Goal: Task Accomplishment & Management: Complete application form

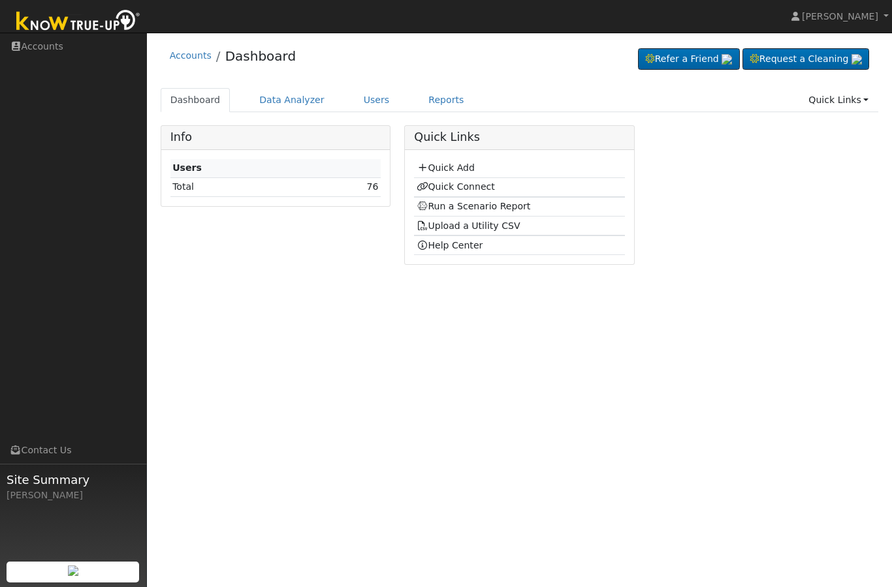
click at [456, 174] on td "Quick Add" at bounding box center [519, 168] width 210 height 19
click at [454, 171] on link "Quick Add" at bounding box center [445, 168] width 58 height 10
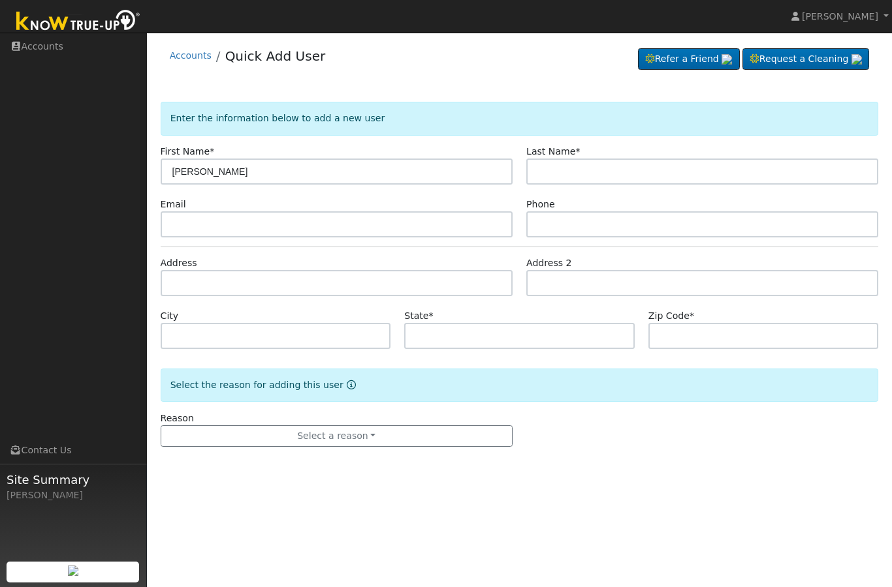
type input "[PERSON_NAME]"
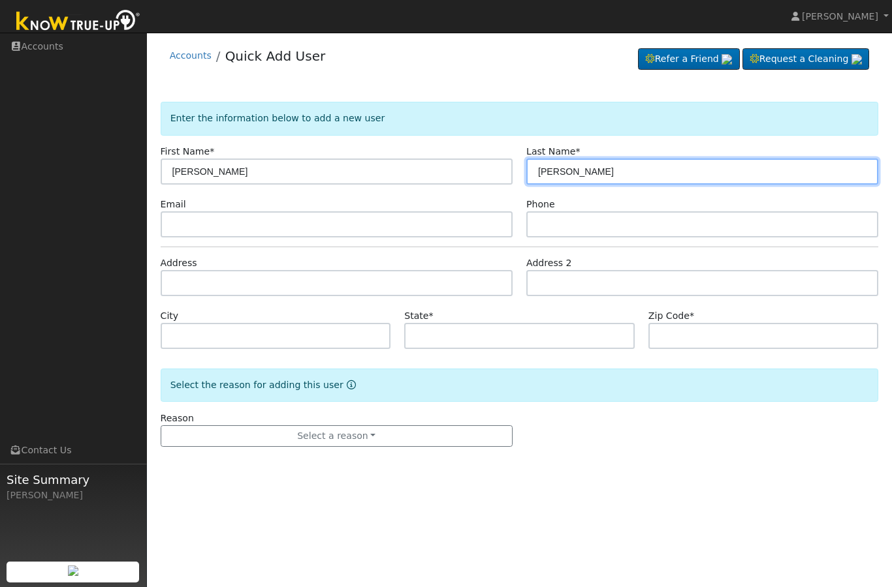
type input "Valenzuela"
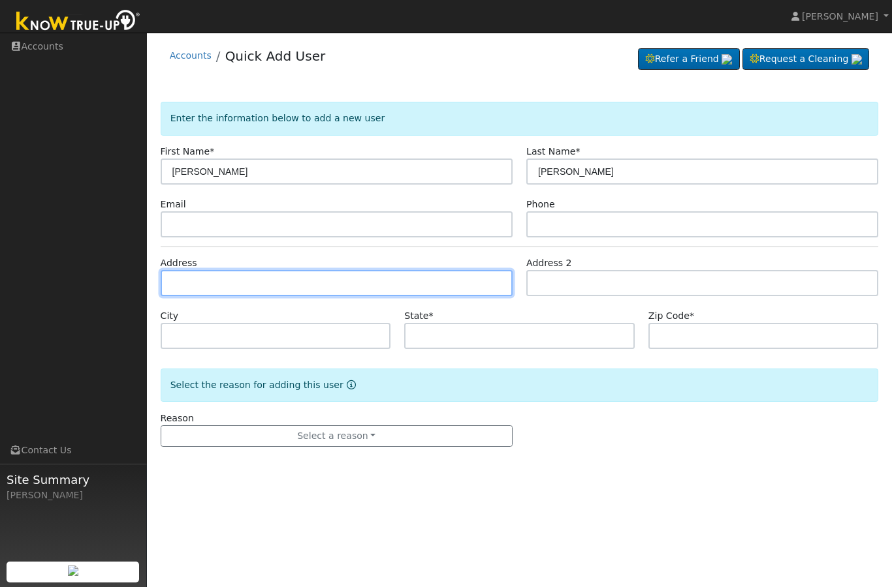
click at [298, 277] on input "text" at bounding box center [337, 283] width 352 height 26
click at [283, 282] on input "text" at bounding box center [337, 283] width 352 height 26
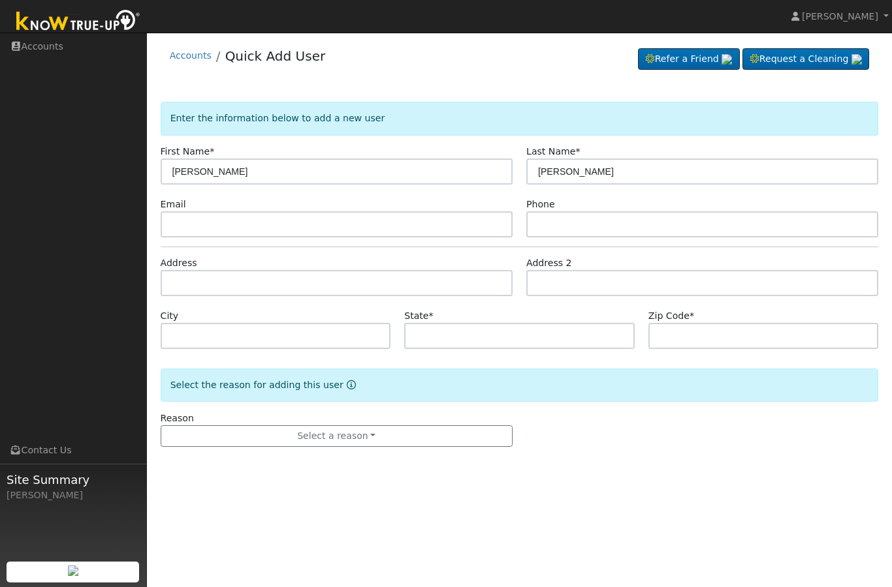
click at [455, 310] on div "State *" at bounding box center [519, 329] width 244 height 40
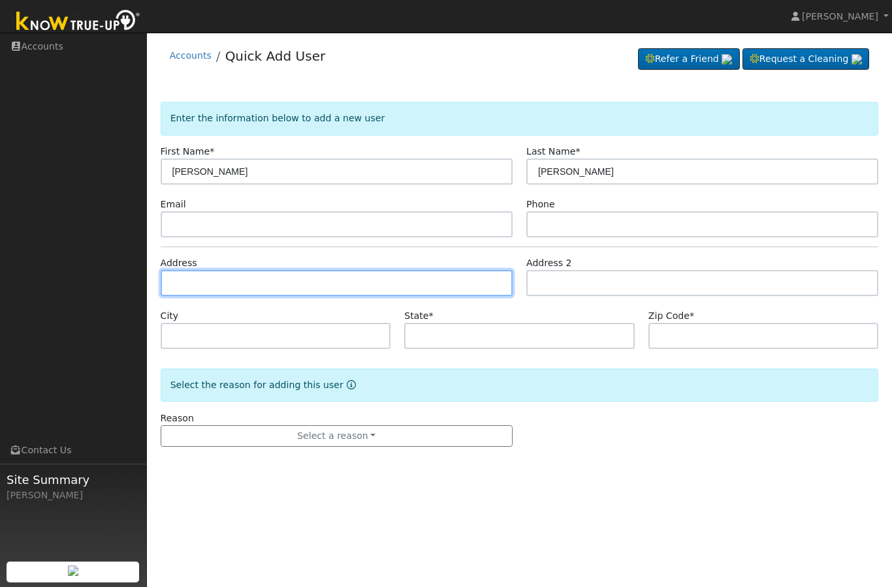
click at [458, 287] on input "text" at bounding box center [337, 283] width 352 height 26
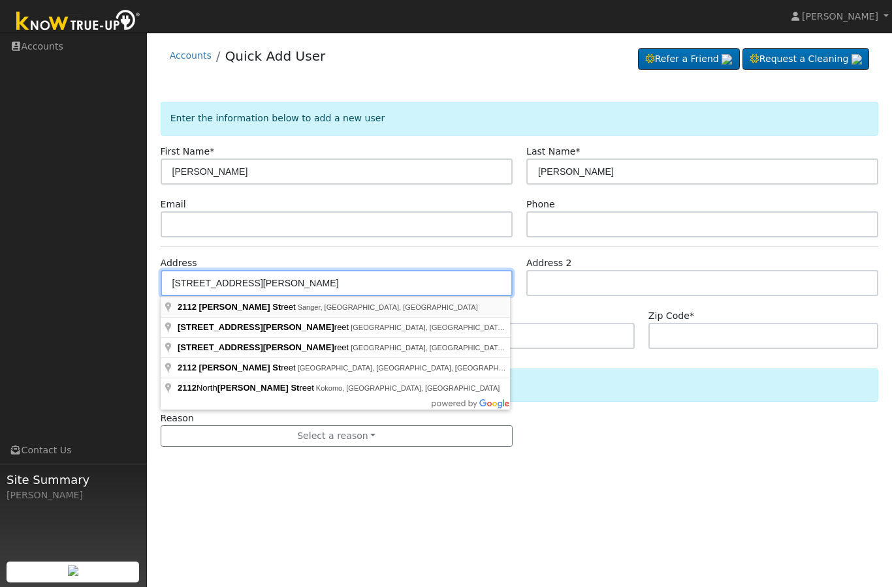
type input "[STREET_ADDRESS][PERSON_NAME]"
type input "Sanger"
type input "CA"
type input "93657"
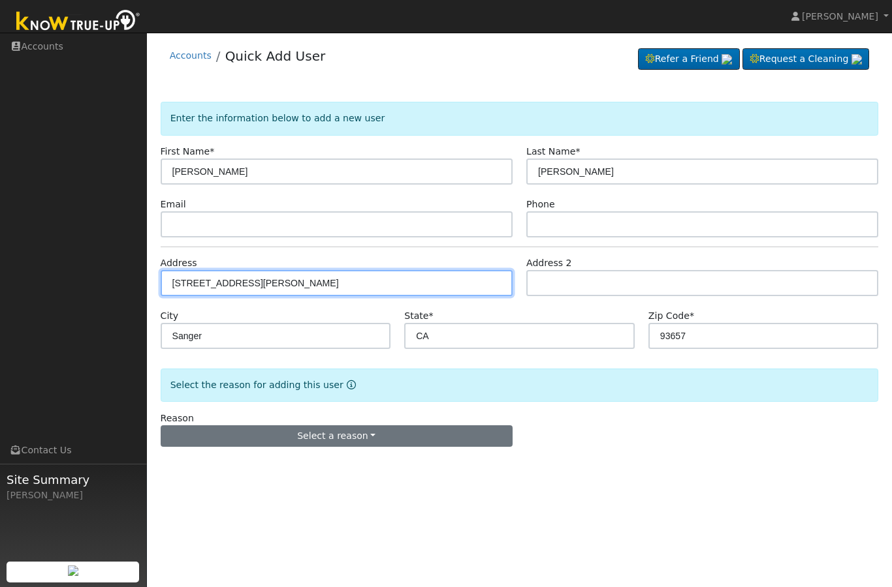
click at [439, 440] on button "Select a reason" at bounding box center [337, 437] width 352 height 22
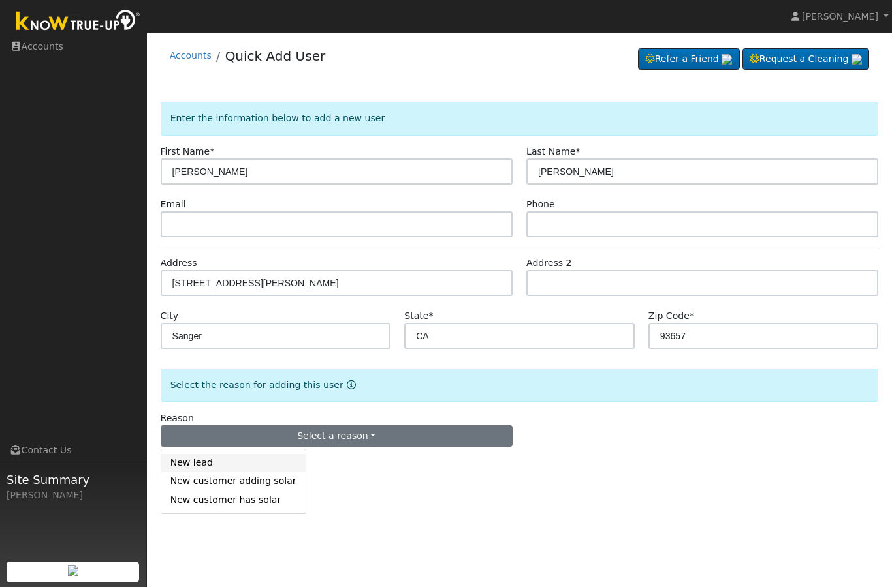
click at [283, 471] on link "New lead" at bounding box center [233, 463] width 144 height 18
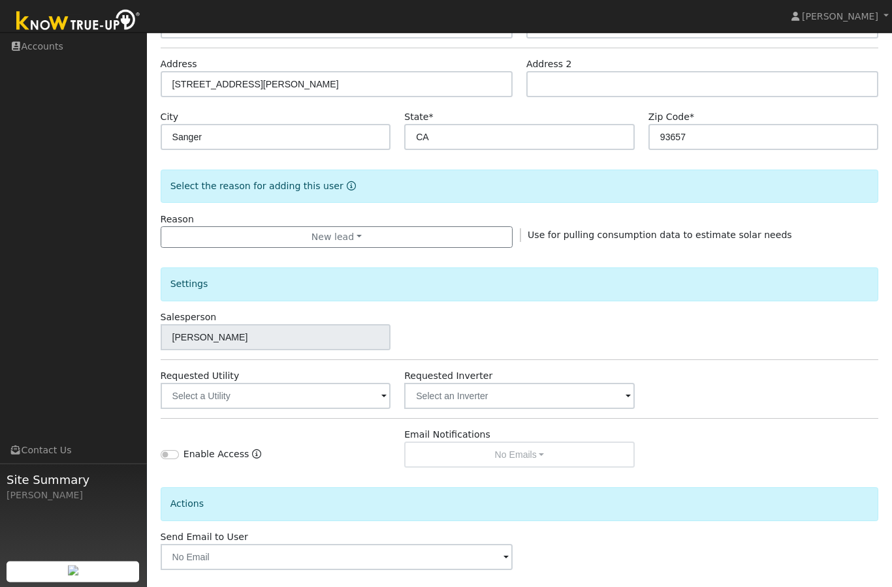
scroll to position [204, 0]
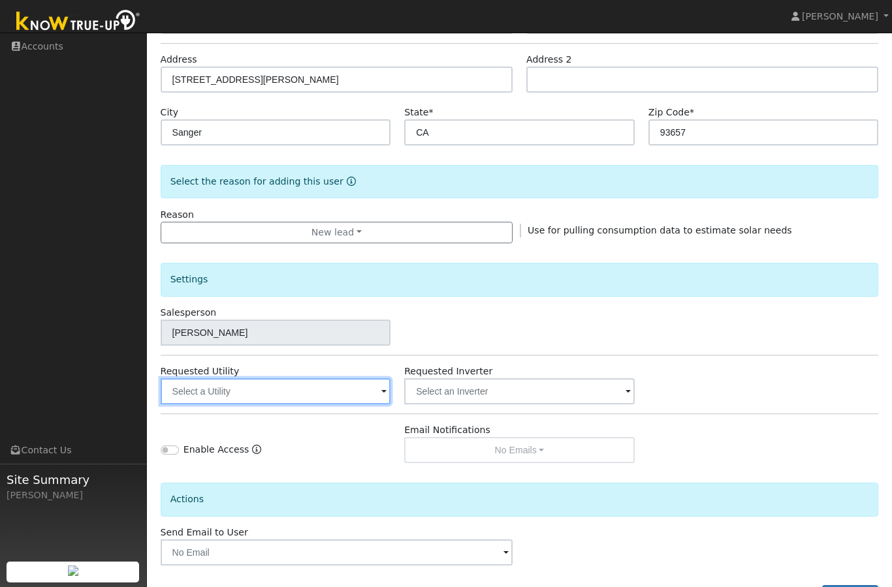
click at [371, 395] on input "text" at bounding box center [276, 392] width 230 height 26
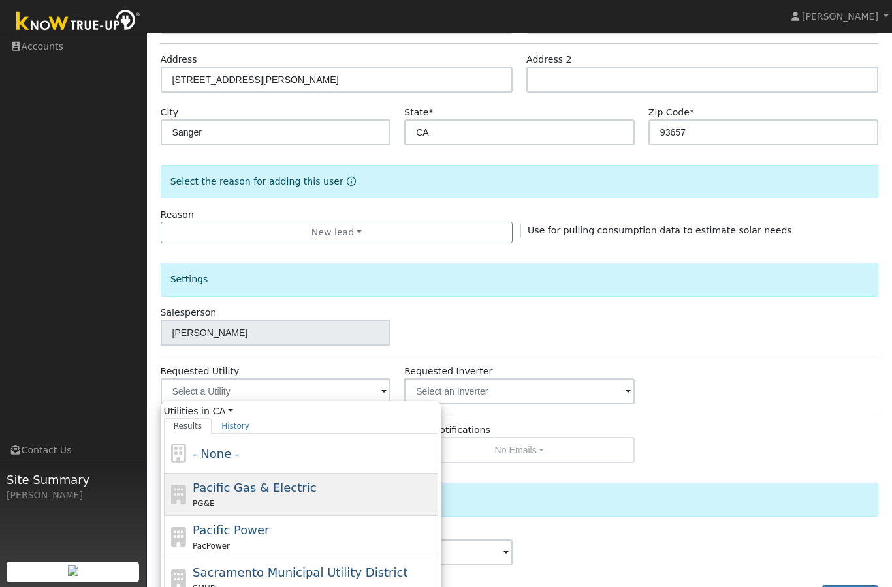
click at [350, 489] on div "Pacific Gas & Electric PG&E" at bounding box center [314, 494] width 242 height 31
type input "Pacific Gas & Electric"
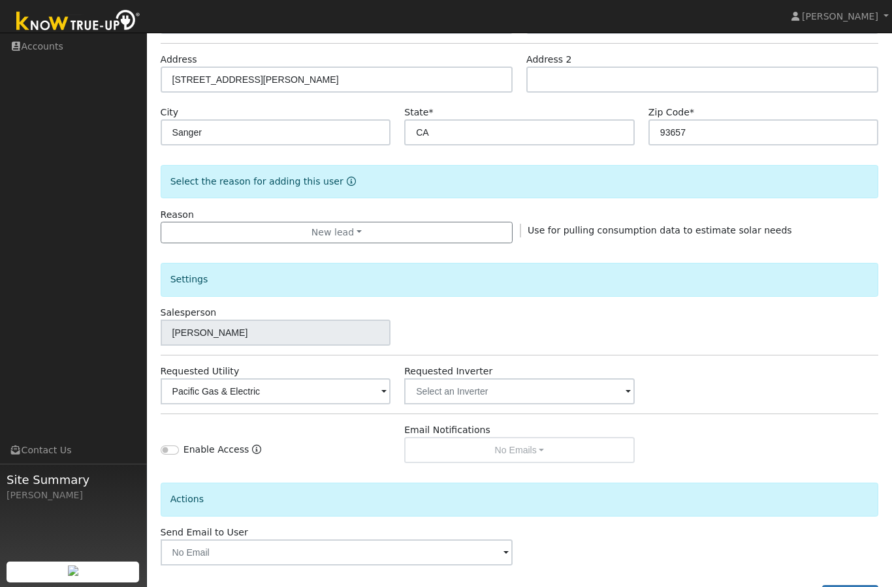
scroll to position [256, 0]
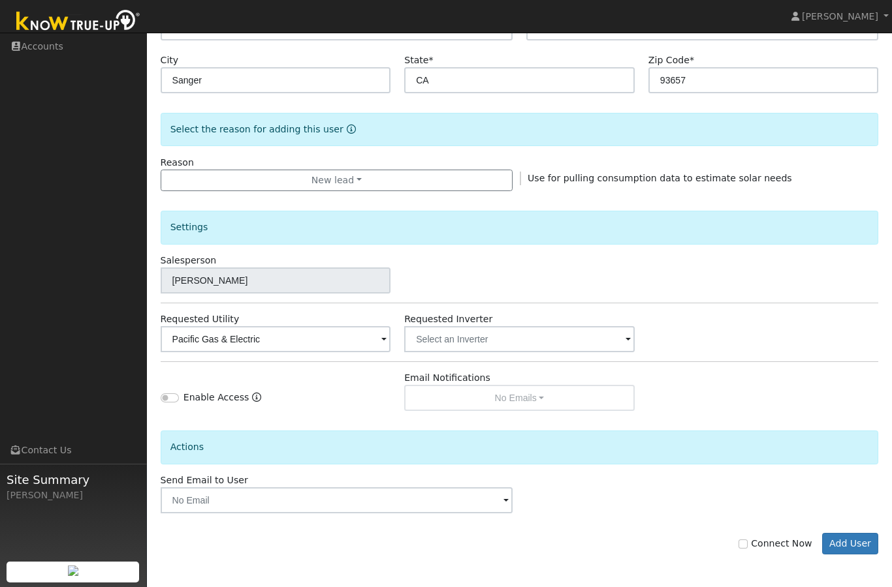
click at [747, 543] on input "Connect Now" at bounding box center [742, 544] width 9 height 9
checkbox input "true"
click at [855, 546] on button "Add User" at bounding box center [850, 544] width 57 height 22
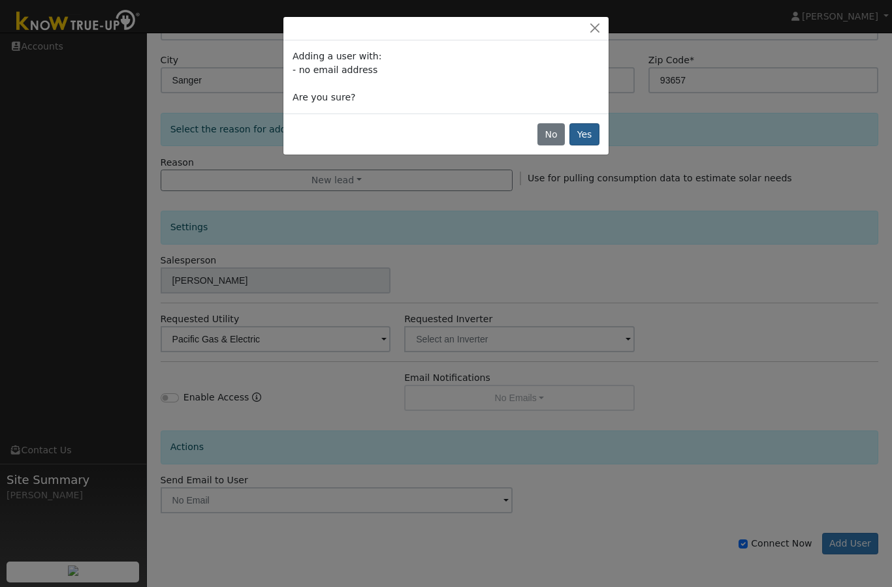
click at [593, 136] on button "Yes" at bounding box center [584, 134] width 30 height 22
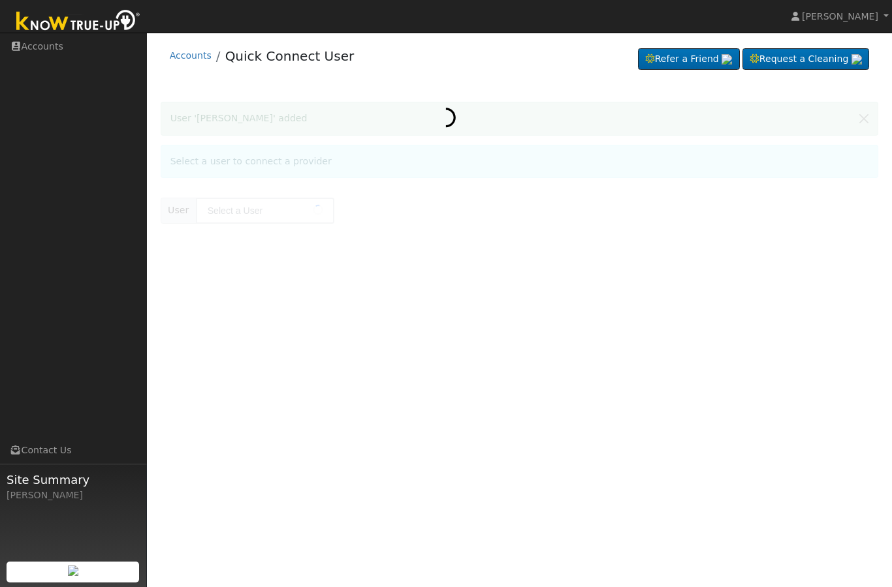
type input "[PERSON_NAME]"
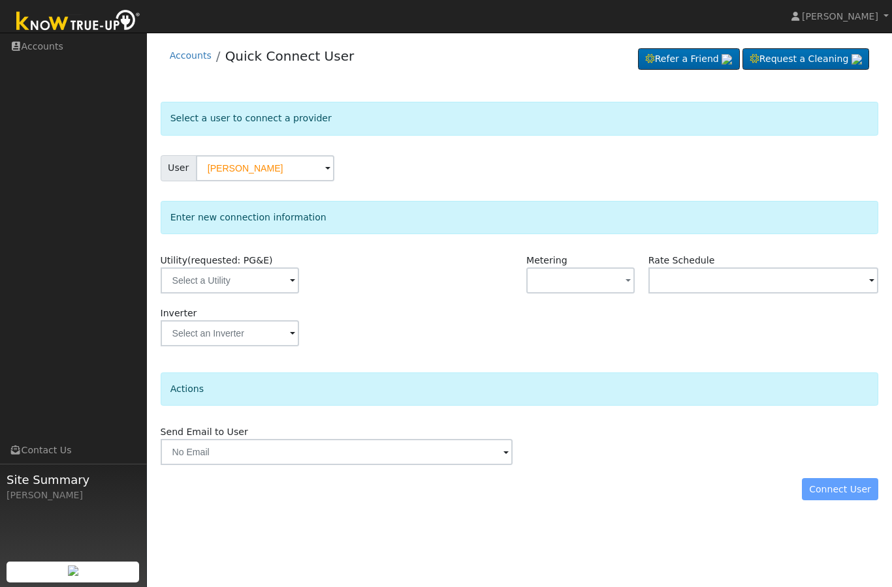
click at [379, 264] on div "Utility (requested: PG&E)" at bounding box center [275, 280] width 244 height 53
click at [838, 497] on div "Connect User" at bounding box center [519, 489] width 732 height 22
click at [243, 275] on input "text" at bounding box center [230, 281] width 138 height 26
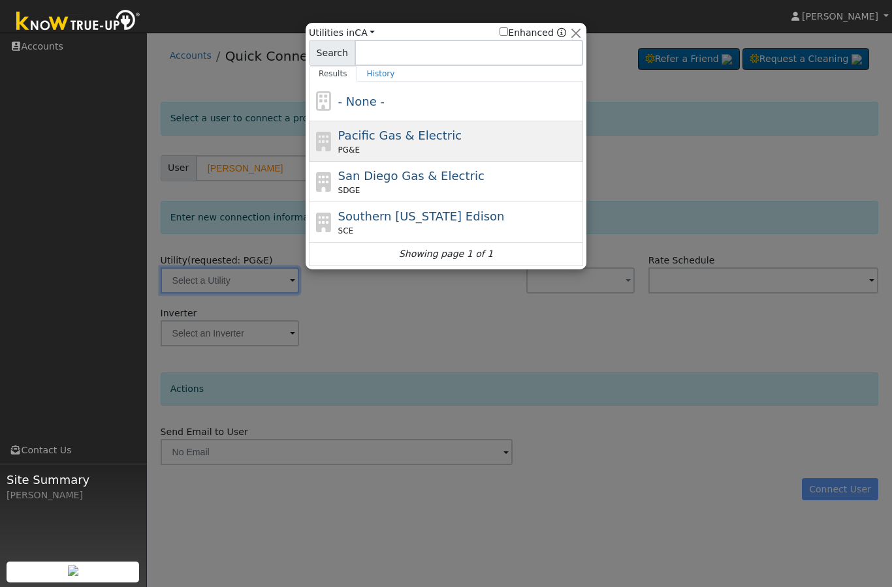
click at [356, 139] on span "Pacific Gas & Electric" at bounding box center [399, 136] width 123 height 14
type input "PG&E"
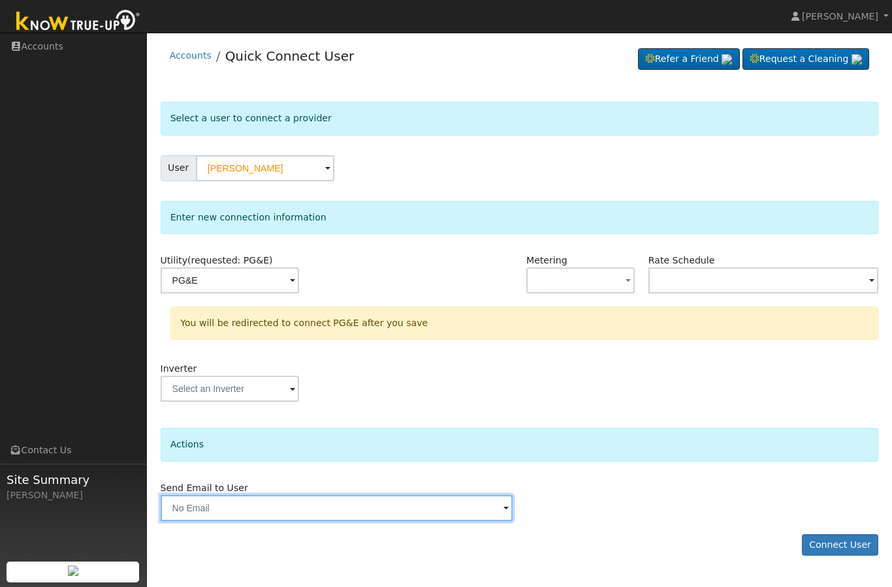
click at [440, 504] on input "text" at bounding box center [337, 508] width 352 height 26
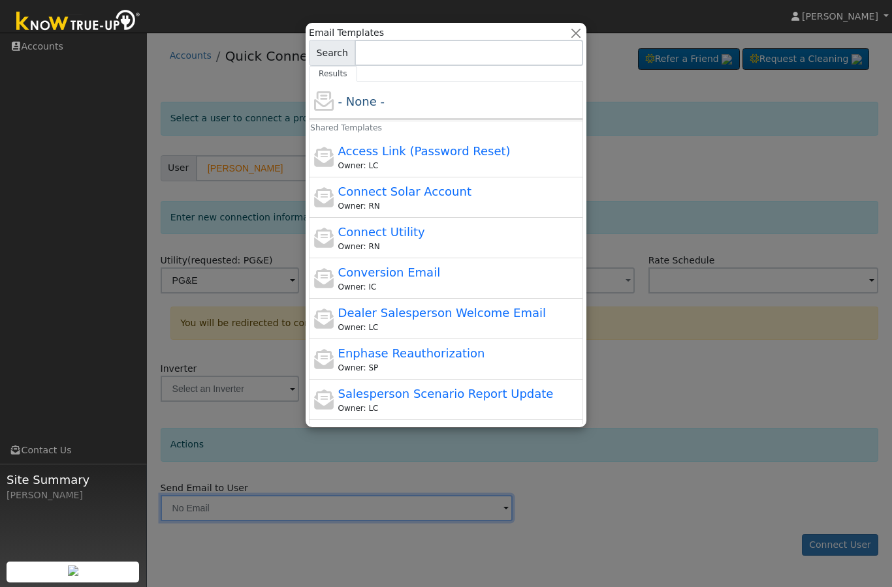
click at [408, 113] on div "- None -" at bounding box center [446, 102] width 274 height 40
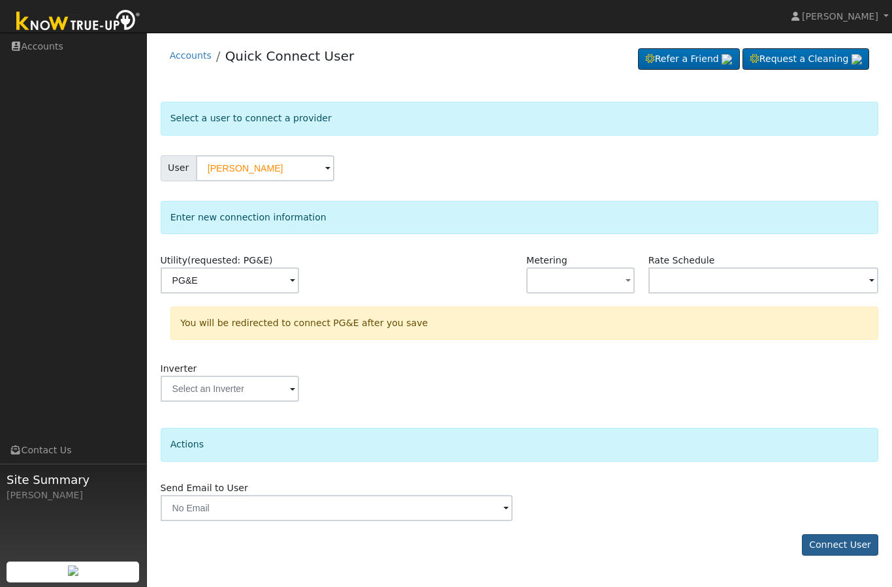
click at [826, 548] on button "Connect User" at bounding box center [839, 546] width 77 height 22
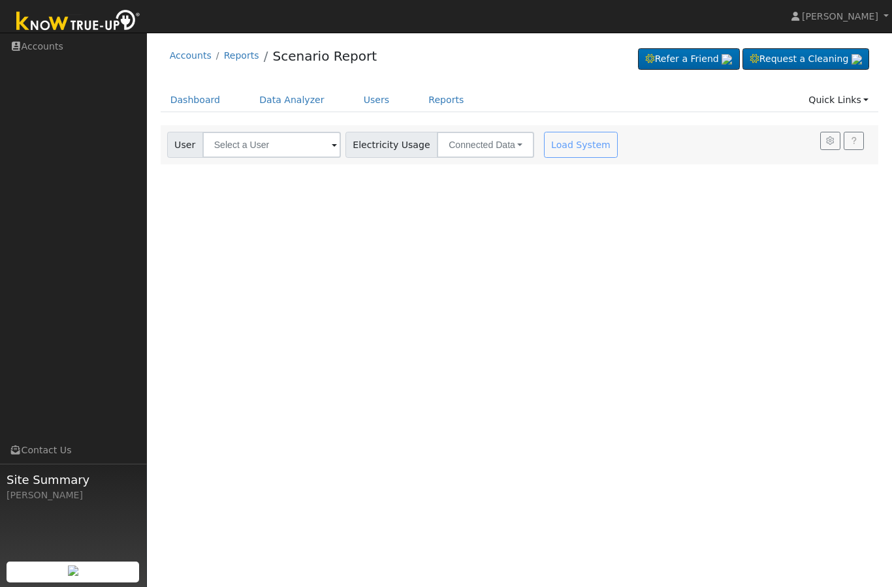
click at [332, 149] on span at bounding box center [334, 145] width 5 height 15
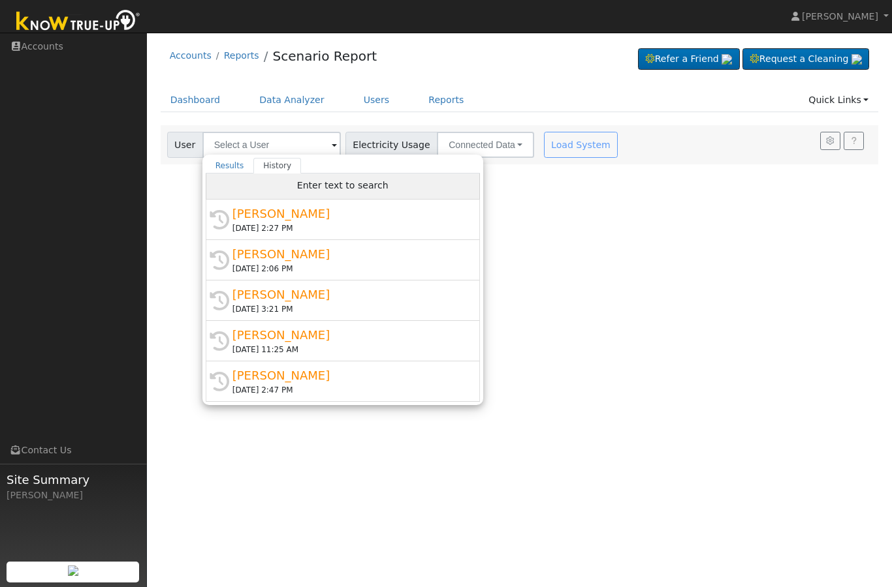
click at [280, 187] on div "Enter text to search" at bounding box center [343, 187] width 274 height 26
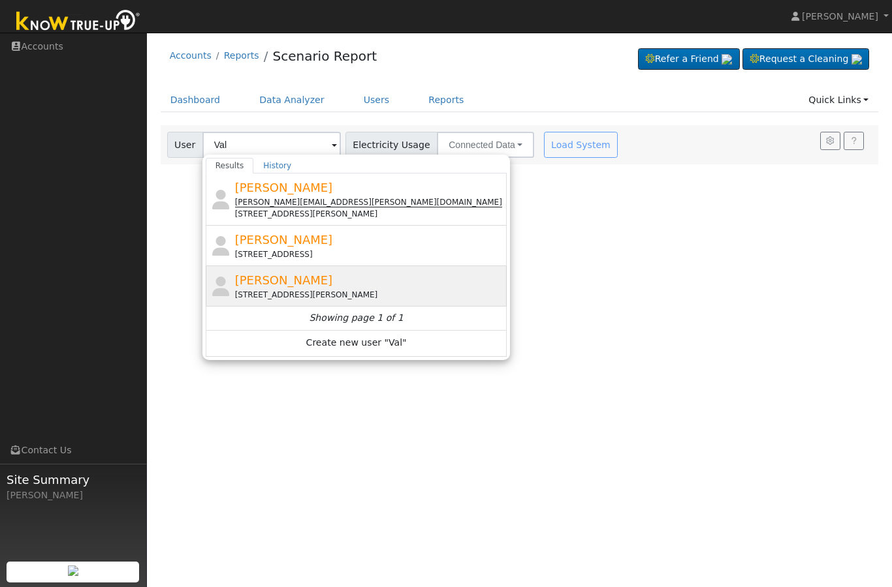
click at [287, 284] on span "[PERSON_NAME]" at bounding box center [284, 280] width 98 height 14
type input "[PERSON_NAME]"
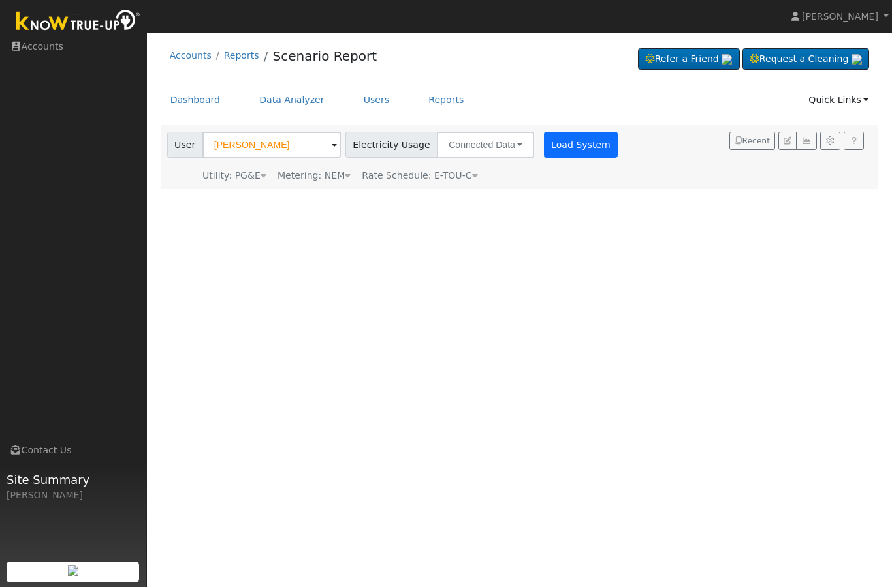
click at [544, 145] on button "Load System" at bounding box center [581, 145] width 74 height 26
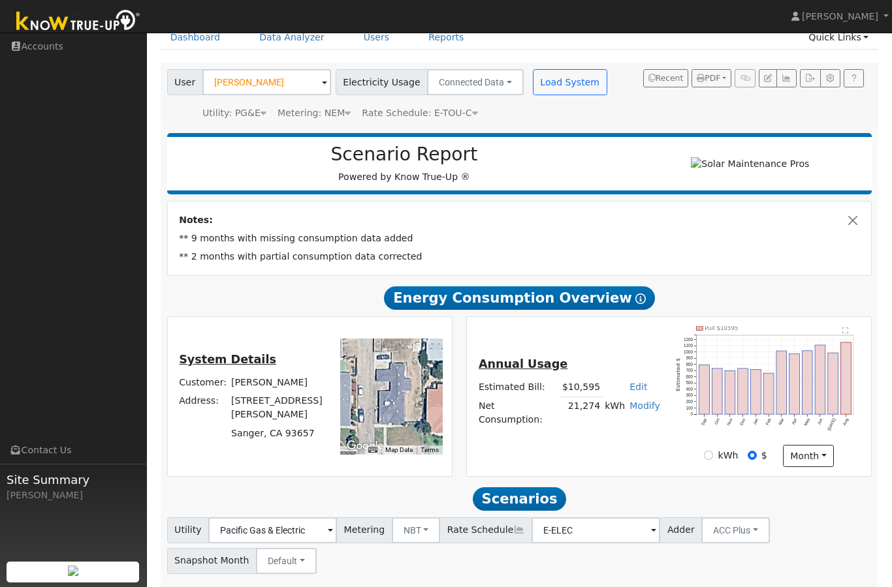
scroll to position [115, 0]
